Goal: Check status: Check status

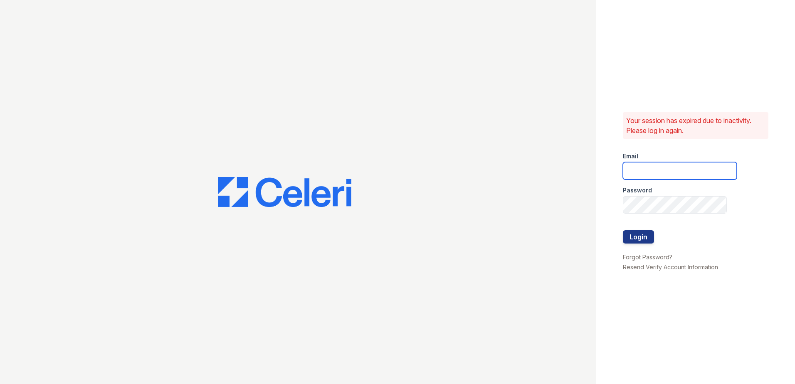
type input "[EMAIL_ADDRESS][DOMAIN_NAME]"
click at [644, 244] on div at bounding box center [679, 248] width 114 height 8
click at [644, 239] on button "Login" at bounding box center [637, 236] width 31 height 13
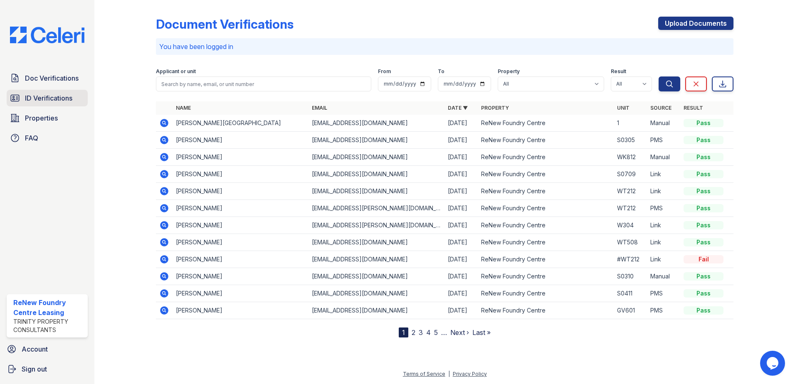
click at [56, 97] on span "ID Verifications" at bounding box center [48, 98] width 47 height 10
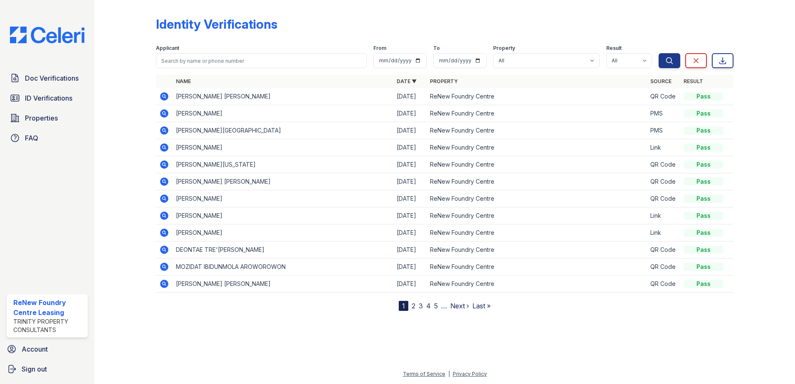
click at [57, 79] on span "Doc Verifications" at bounding box center [52, 78] width 54 height 10
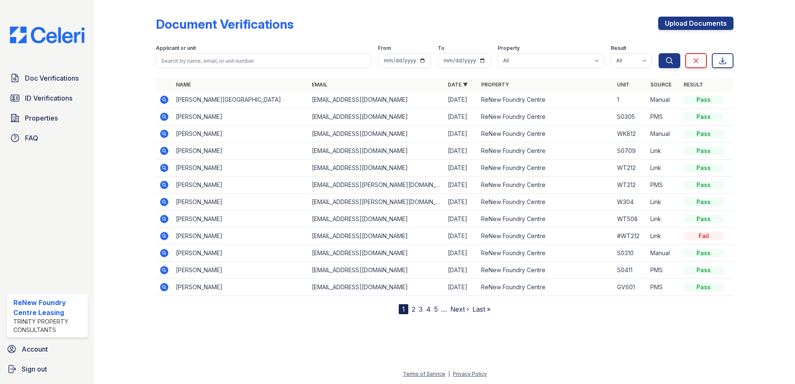
click at [224, 70] on form "Applicant or unit From To Property All ReNew Foundry Centre Result All Pass Cau…" at bounding box center [444, 54] width 577 height 33
click at [226, 67] on input "search" at bounding box center [263, 60] width 215 height 15
type input "peace"
click at [658, 53] on button "Search" at bounding box center [669, 60] width 22 height 15
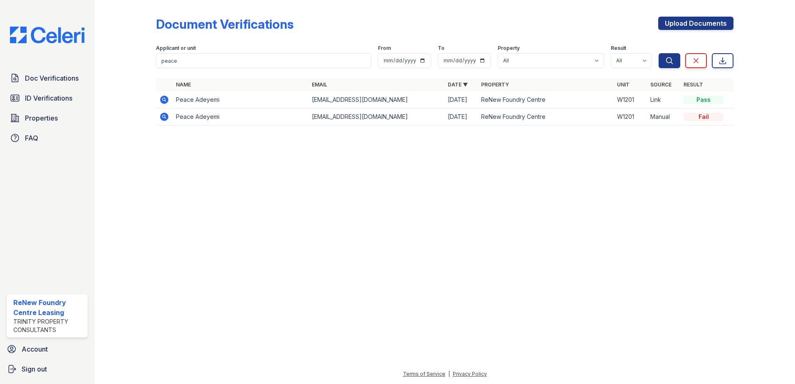
click at [165, 102] on icon at bounding box center [164, 100] width 8 height 8
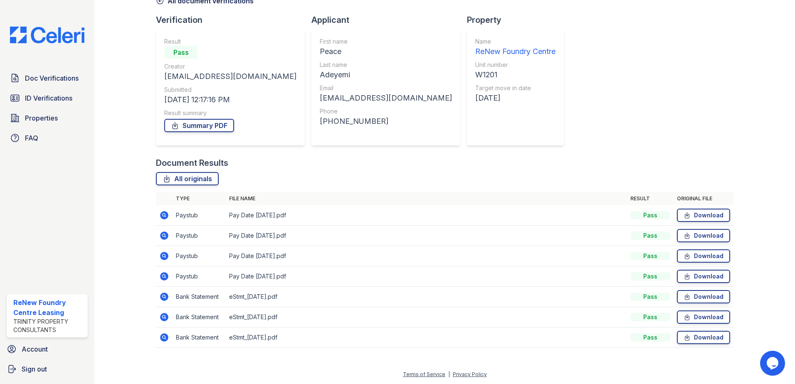
scroll to position [48, 0]
click at [164, 215] on icon at bounding box center [164, 215] width 10 height 10
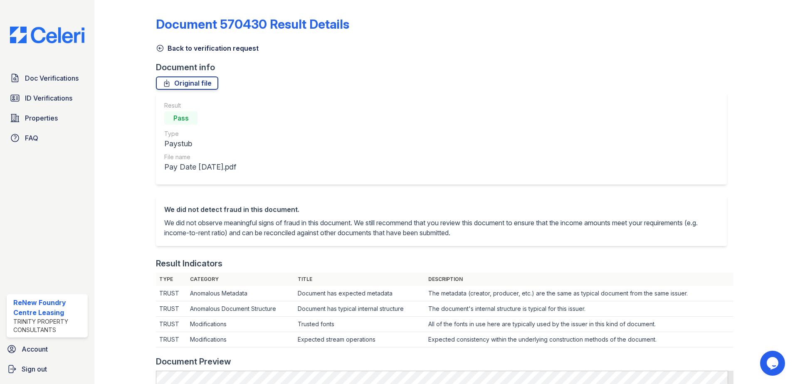
click at [161, 46] on icon at bounding box center [160, 48] width 8 height 8
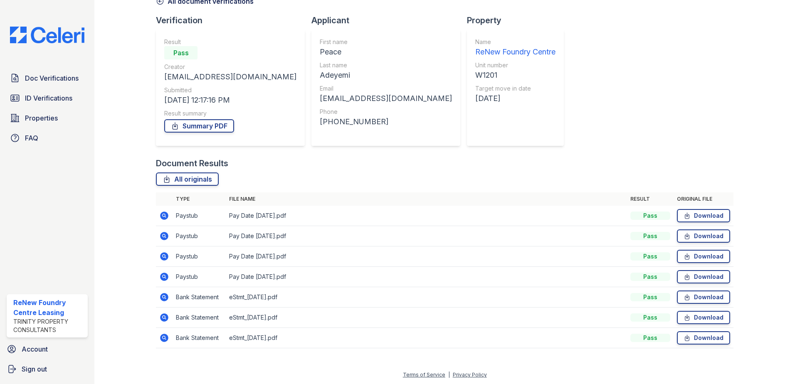
scroll to position [48, 0]
click at [165, 252] on icon at bounding box center [164, 255] width 8 height 8
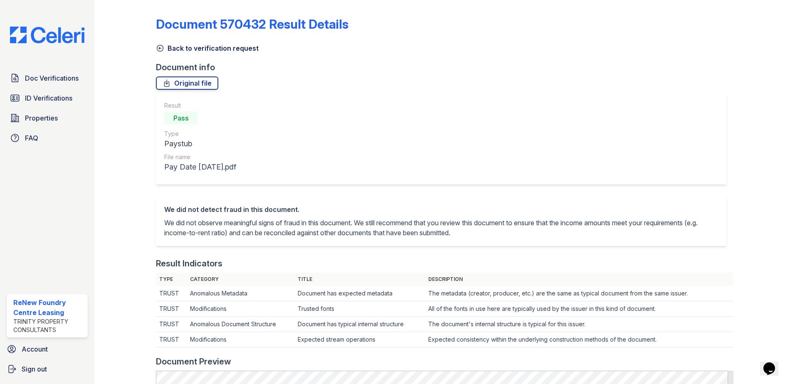
click at [157, 48] on icon at bounding box center [160, 48] width 8 height 8
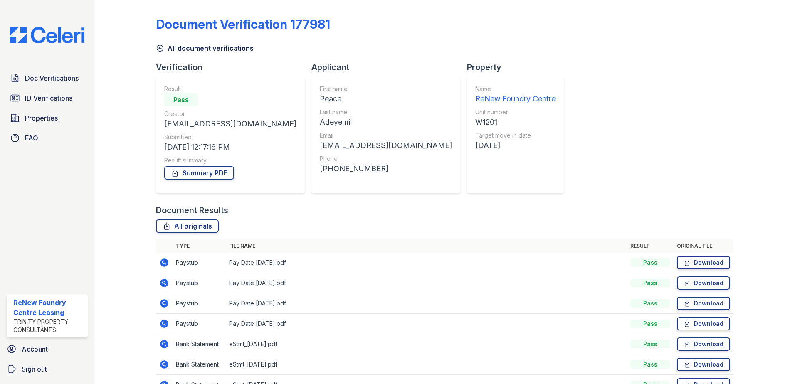
click at [160, 45] on icon at bounding box center [160, 48] width 6 height 6
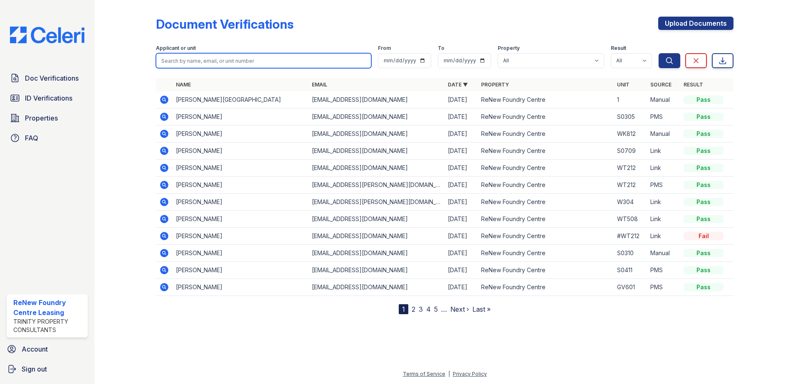
click at [234, 66] on input "search" at bounding box center [263, 60] width 215 height 15
type input "peace"
click at [658, 53] on button "Search" at bounding box center [669, 60] width 22 height 15
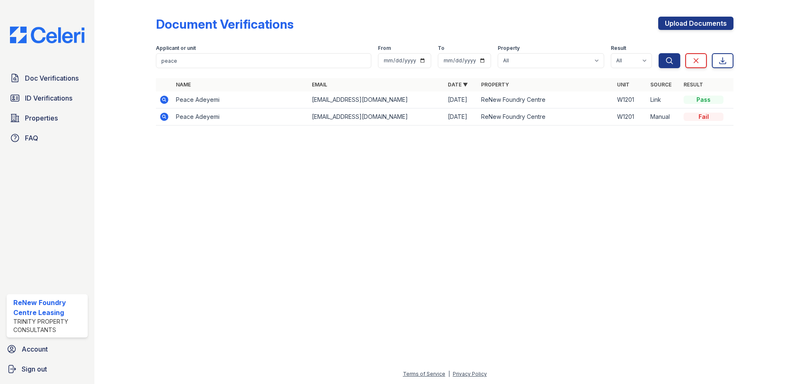
click at [163, 119] on icon at bounding box center [164, 117] width 8 height 8
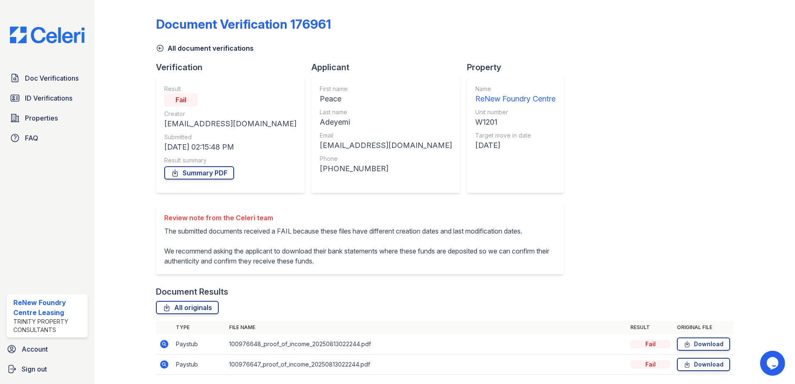
scroll to position [37, 0]
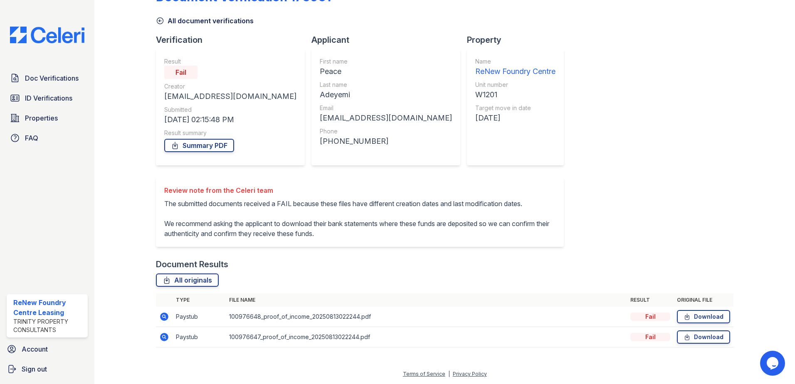
click at [164, 312] on icon at bounding box center [164, 317] width 10 height 10
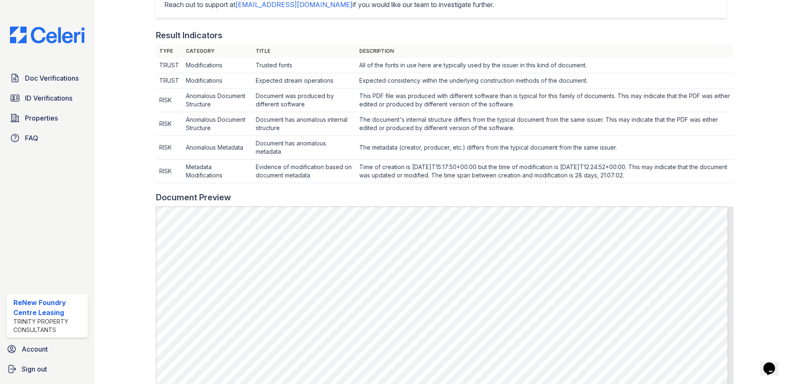
scroll to position [332, 0]
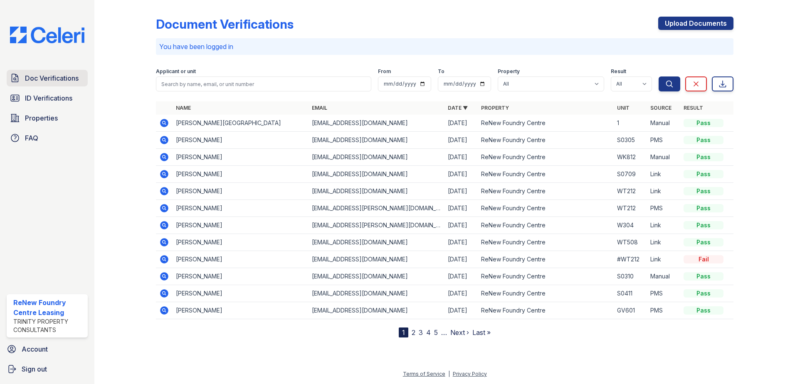
click at [42, 82] on span "Doc Verifications" at bounding box center [52, 78] width 54 height 10
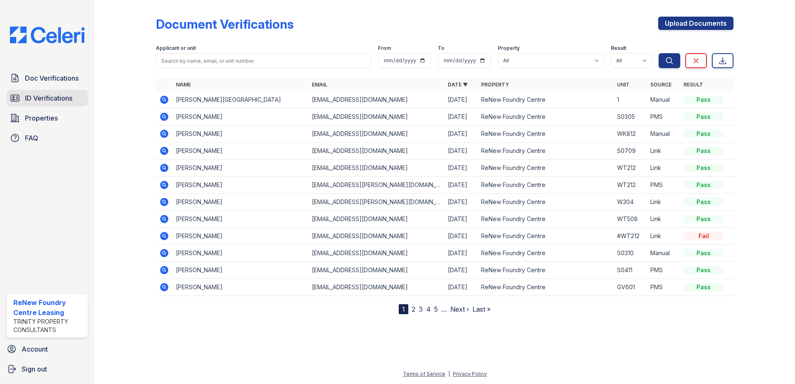
click at [57, 96] on span "ID Verifications" at bounding box center [48, 98] width 47 height 10
